Goal: Task Accomplishment & Management: Use online tool/utility

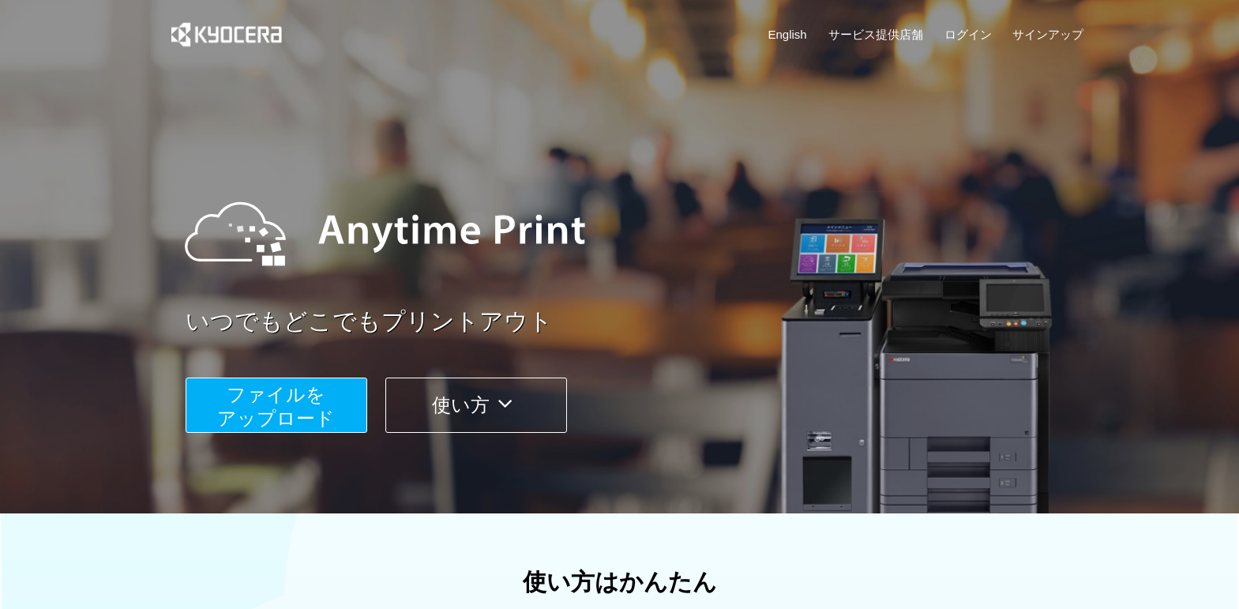
click at [284, 397] on span "ファイルを ​​アップロード" at bounding box center [276, 406] width 118 height 45
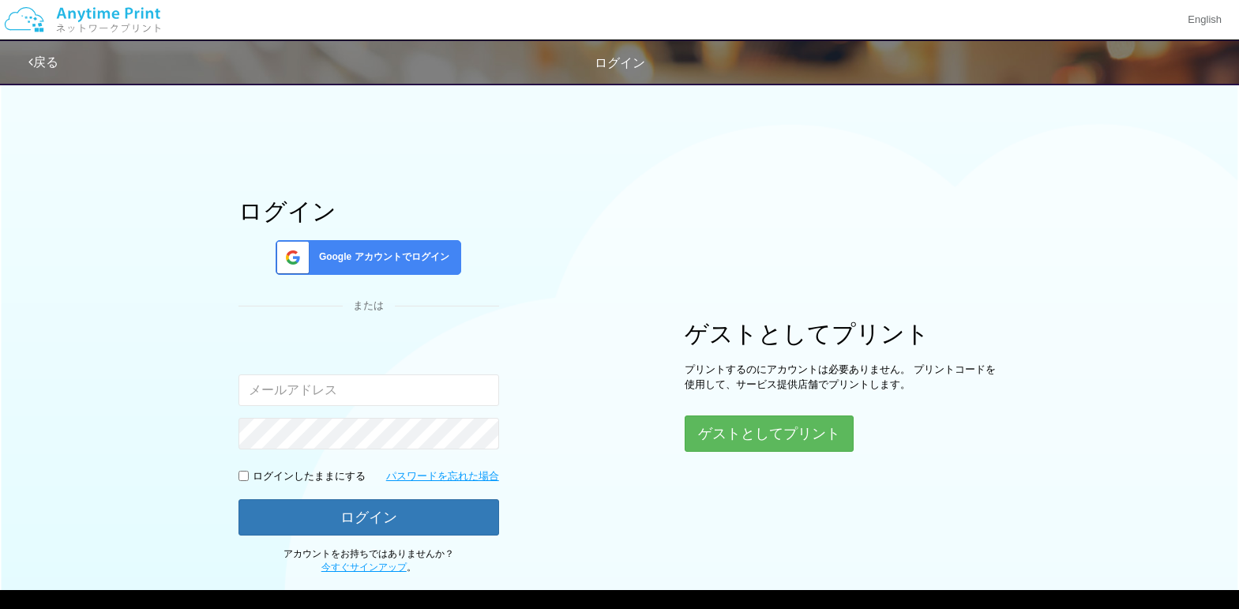
click at [386, 263] on span "Google アカウントでログイン" at bounding box center [381, 256] width 137 height 13
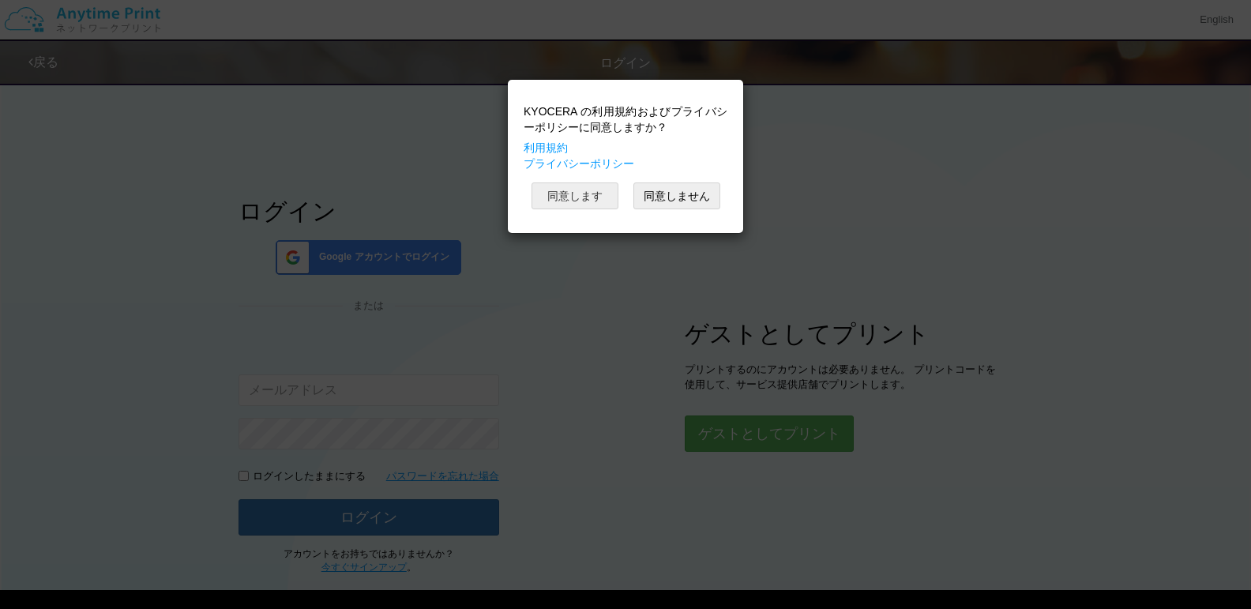
click at [604, 197] on button "同意します" at bounding box center [575, 195] width 87 height 27
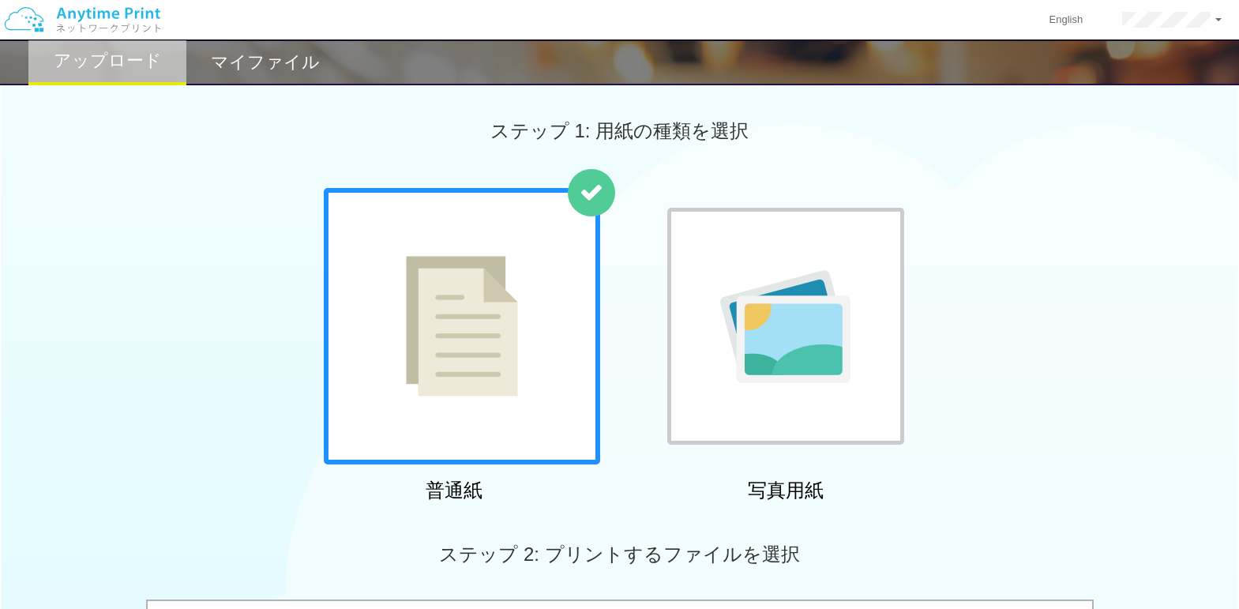
click at [477, 344] on img at bounding box center [462, 326] width 112 height 141
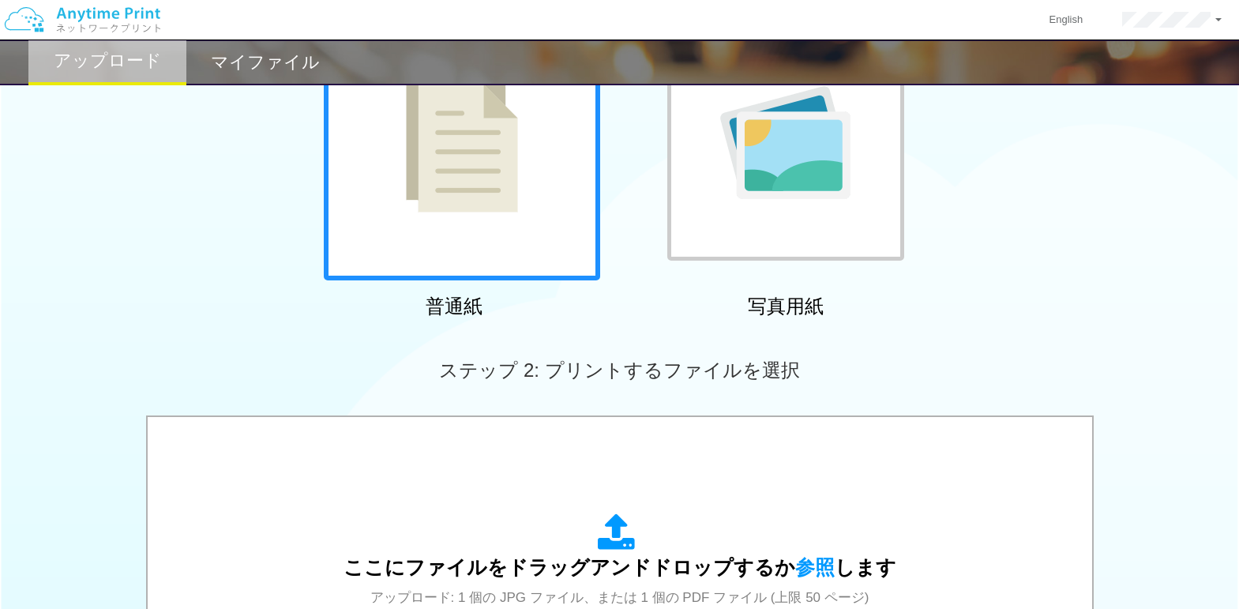
scroll to position [369, 0]
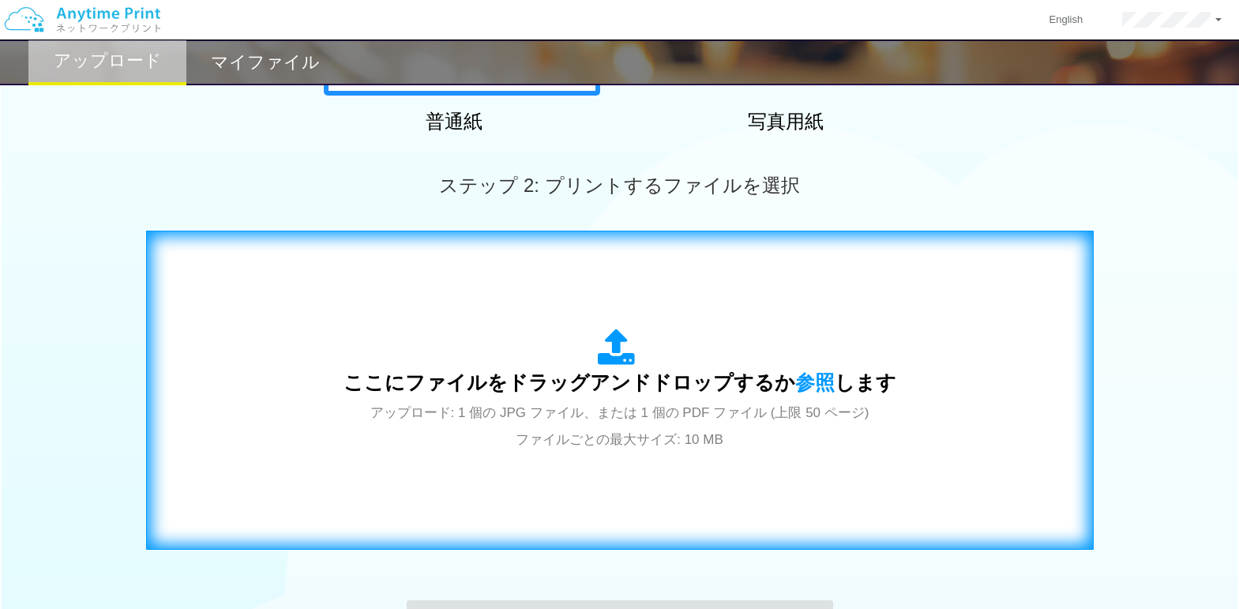
click at [613, 385] on span "ここにファイルをドラッグアンドドロップするか 参照 します" at bounding box center [620, 382] width 553 height 22
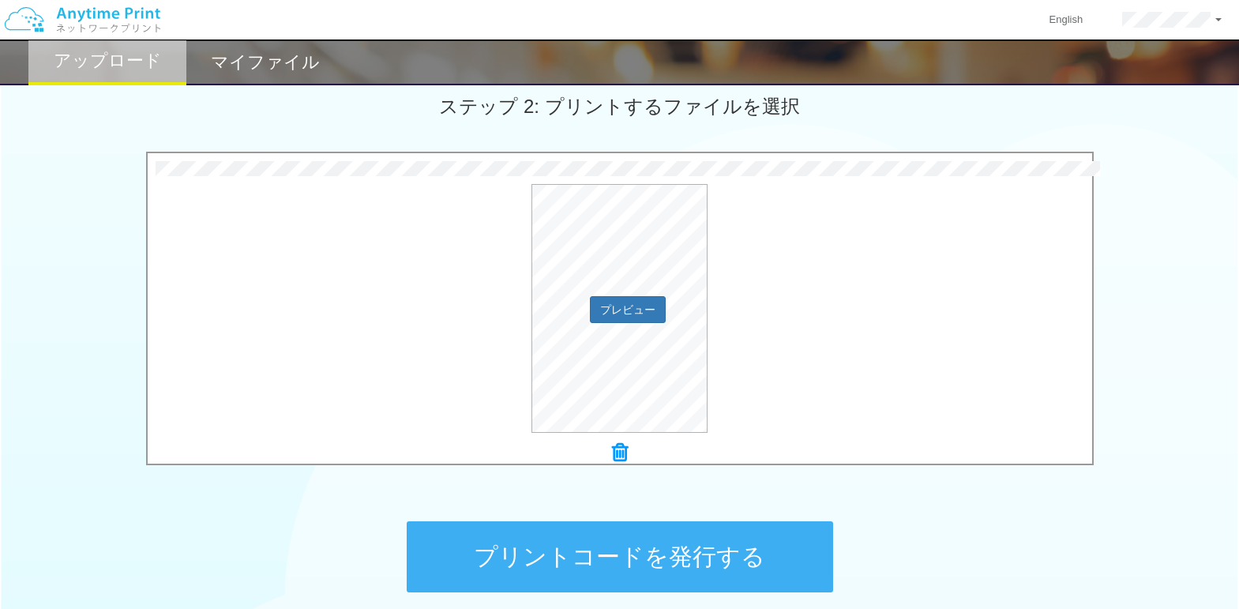
scroll to position [553, 0]
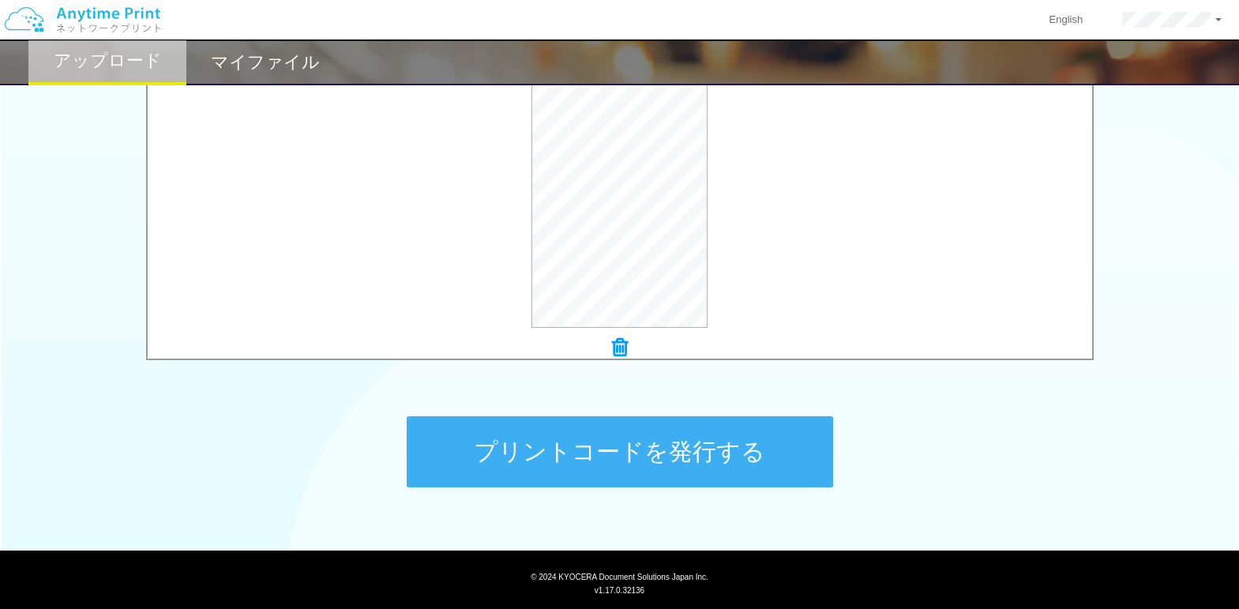
click at [612, 454] on button "プリントコードを発行する" at bounding box center [620, 451] width 427 height 71
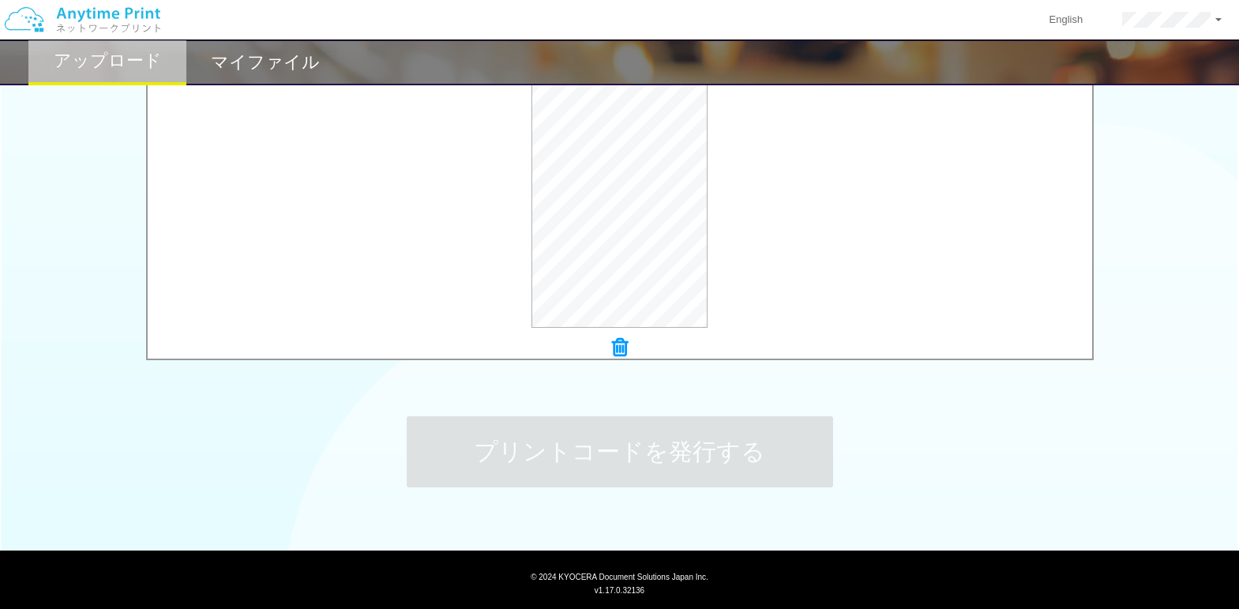
scroll to position [0, 0]
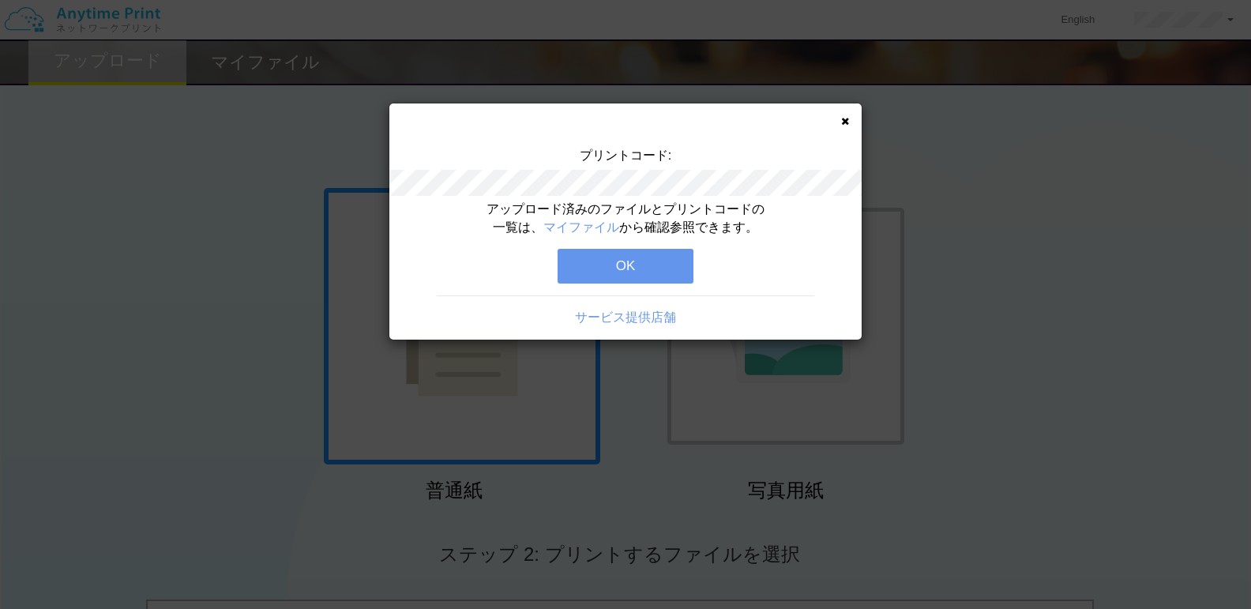
click at [842, 121] on icon at bounding box center [845, 121] width 8 height 10
